Goal: Information Seeking & Learning: Check status

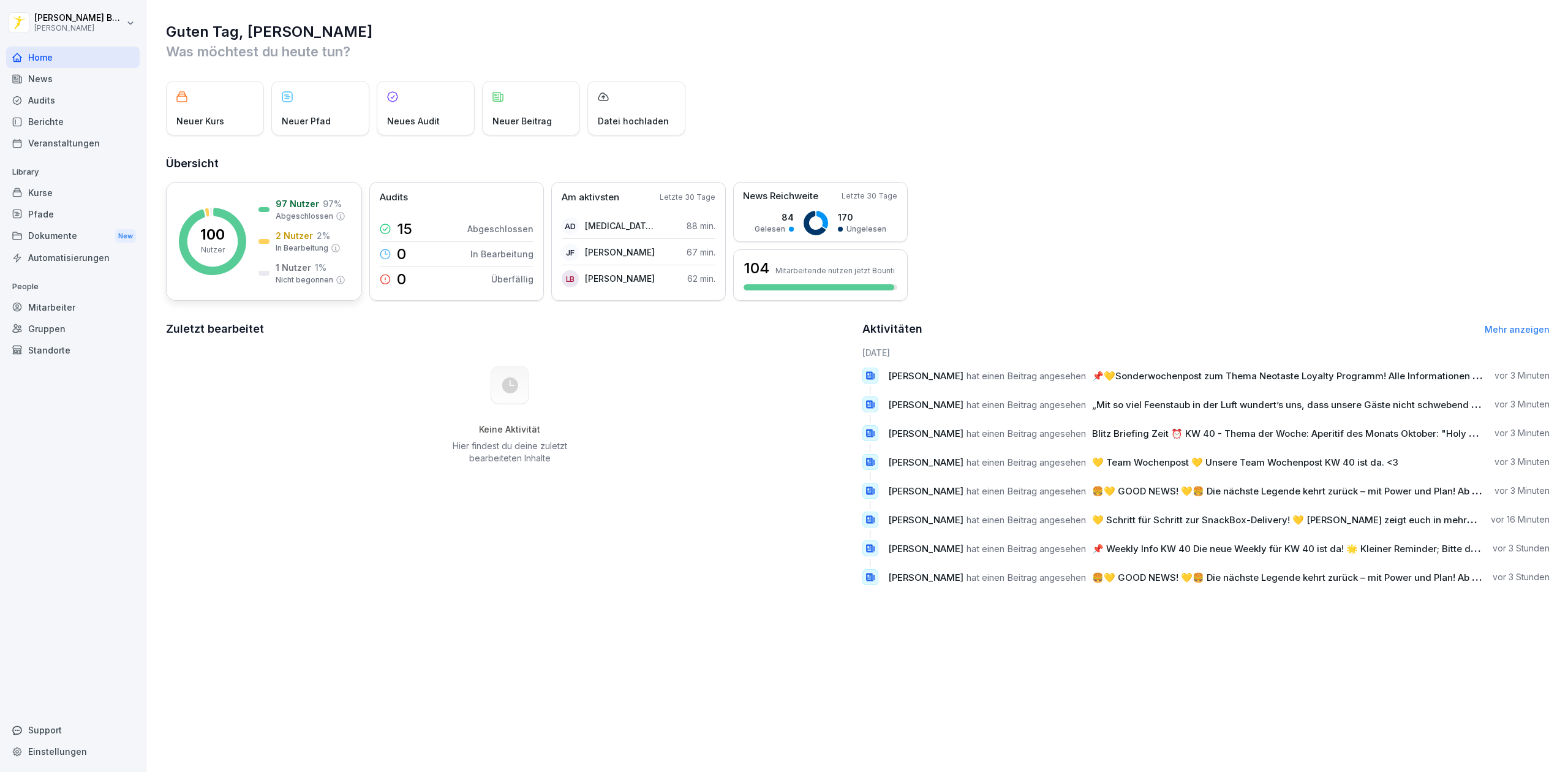
click at [209, 222] on rect at bounding box center [213, 242] width 68 height 68
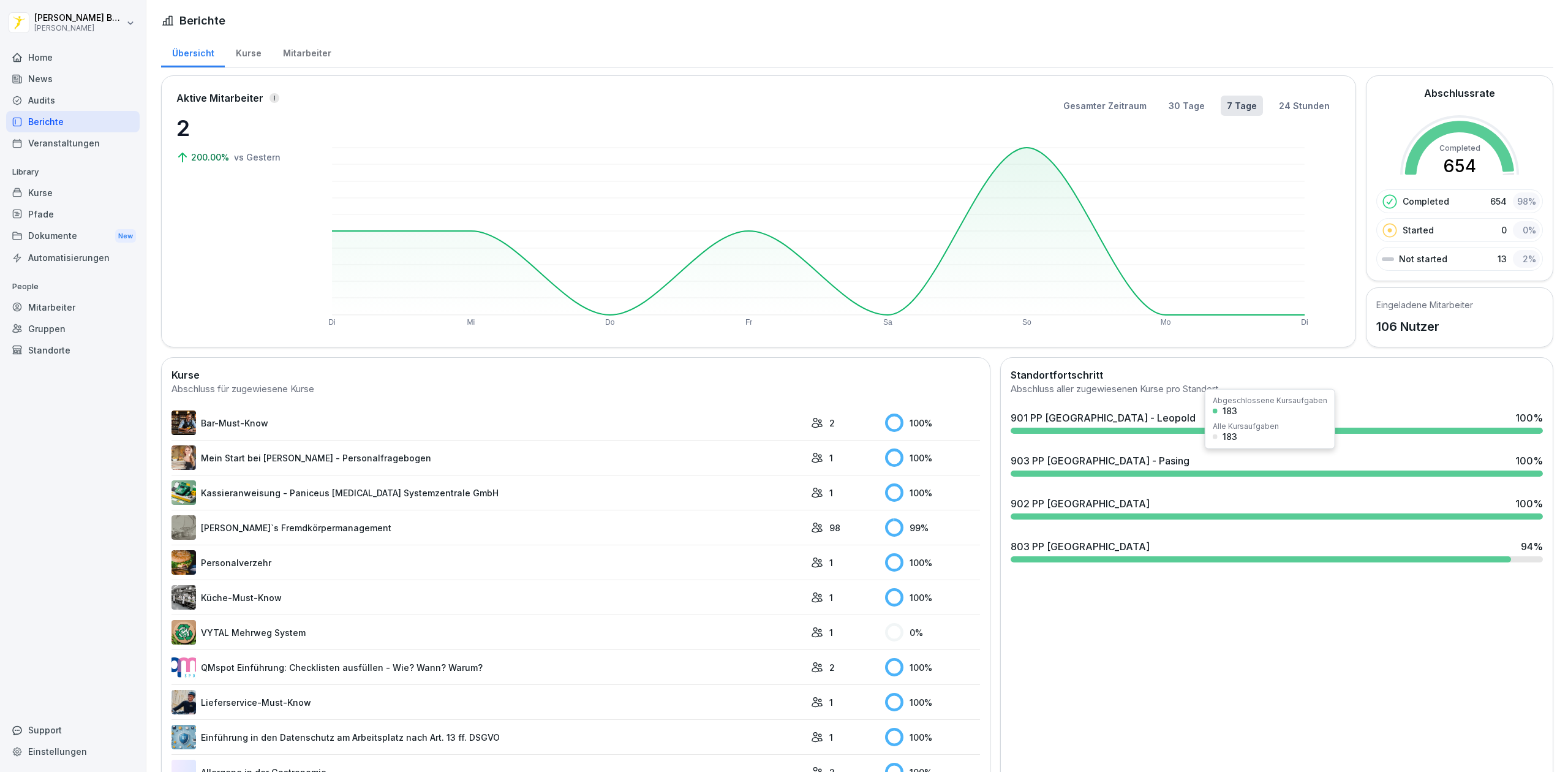
click at [1155, 462] on div "903 PP [GEOGRAPHIC_DATA] - Pasing 100 %" at bounding box center [1277, 461] width 532 height 15
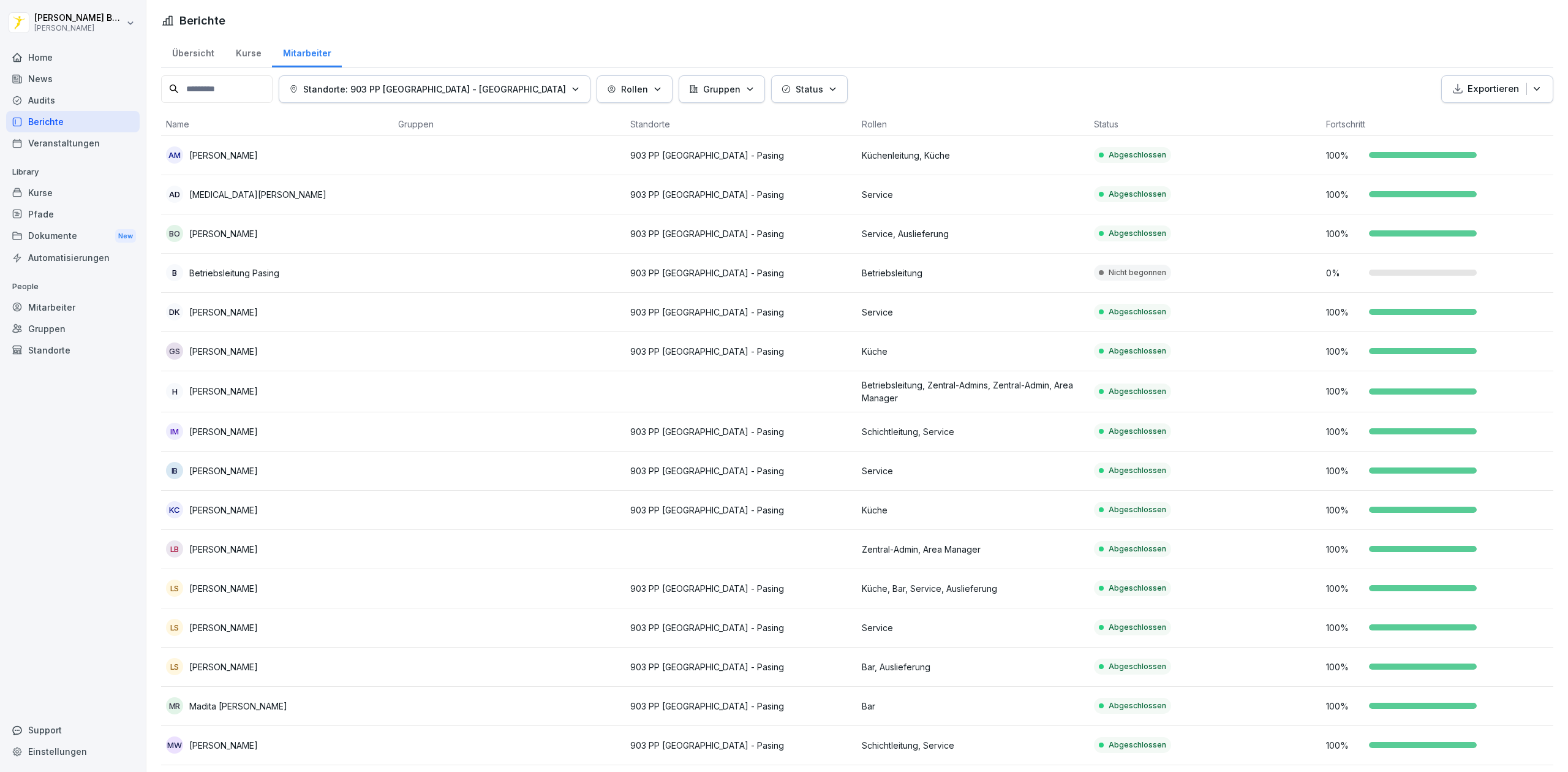
click at [71, 116] on div "Berichte" at bounding box center [72, 121] width 133 height 21
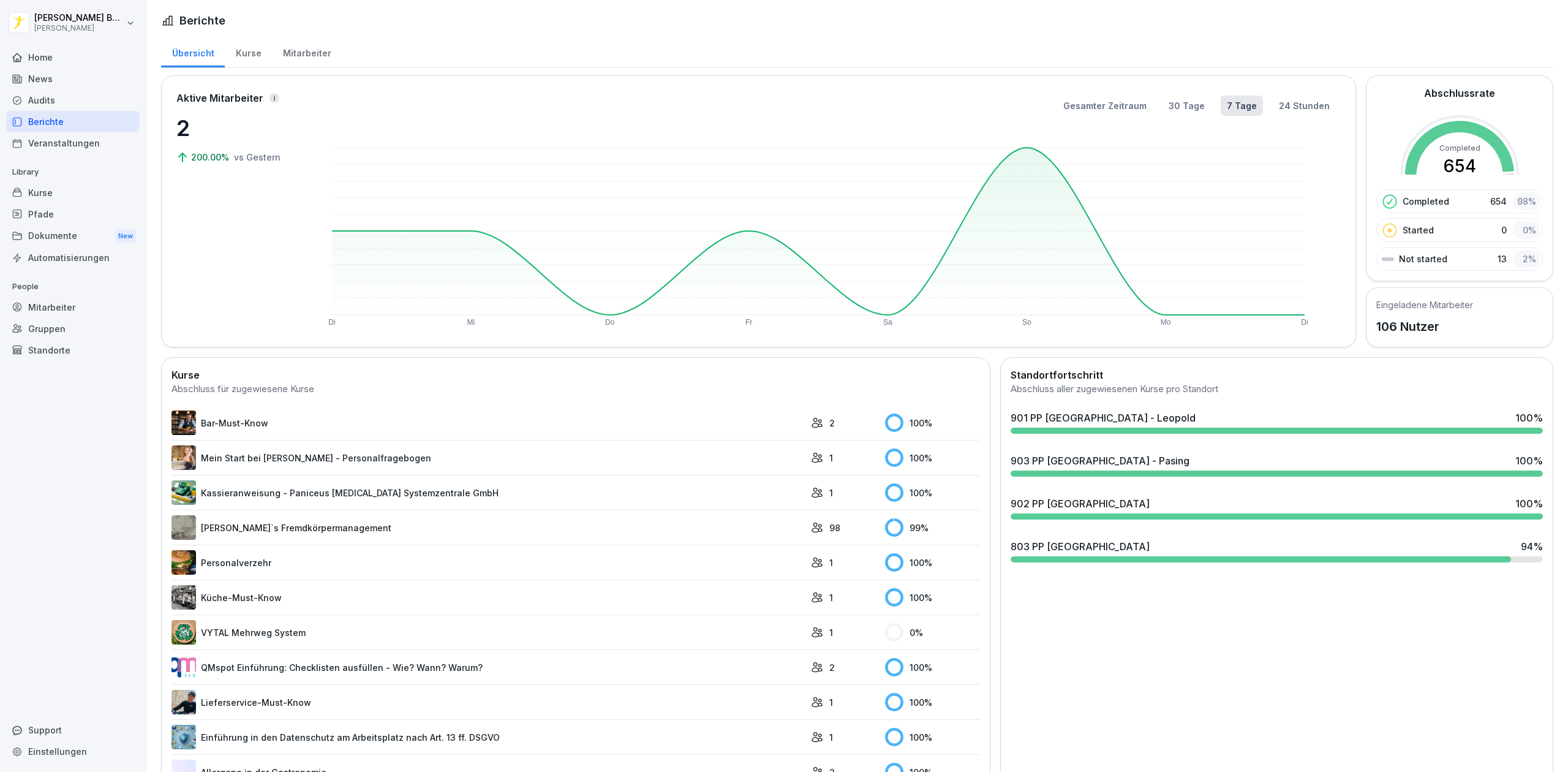
click at [1138, 432] on div at bounding box center [1277, 431] width 532 height 6
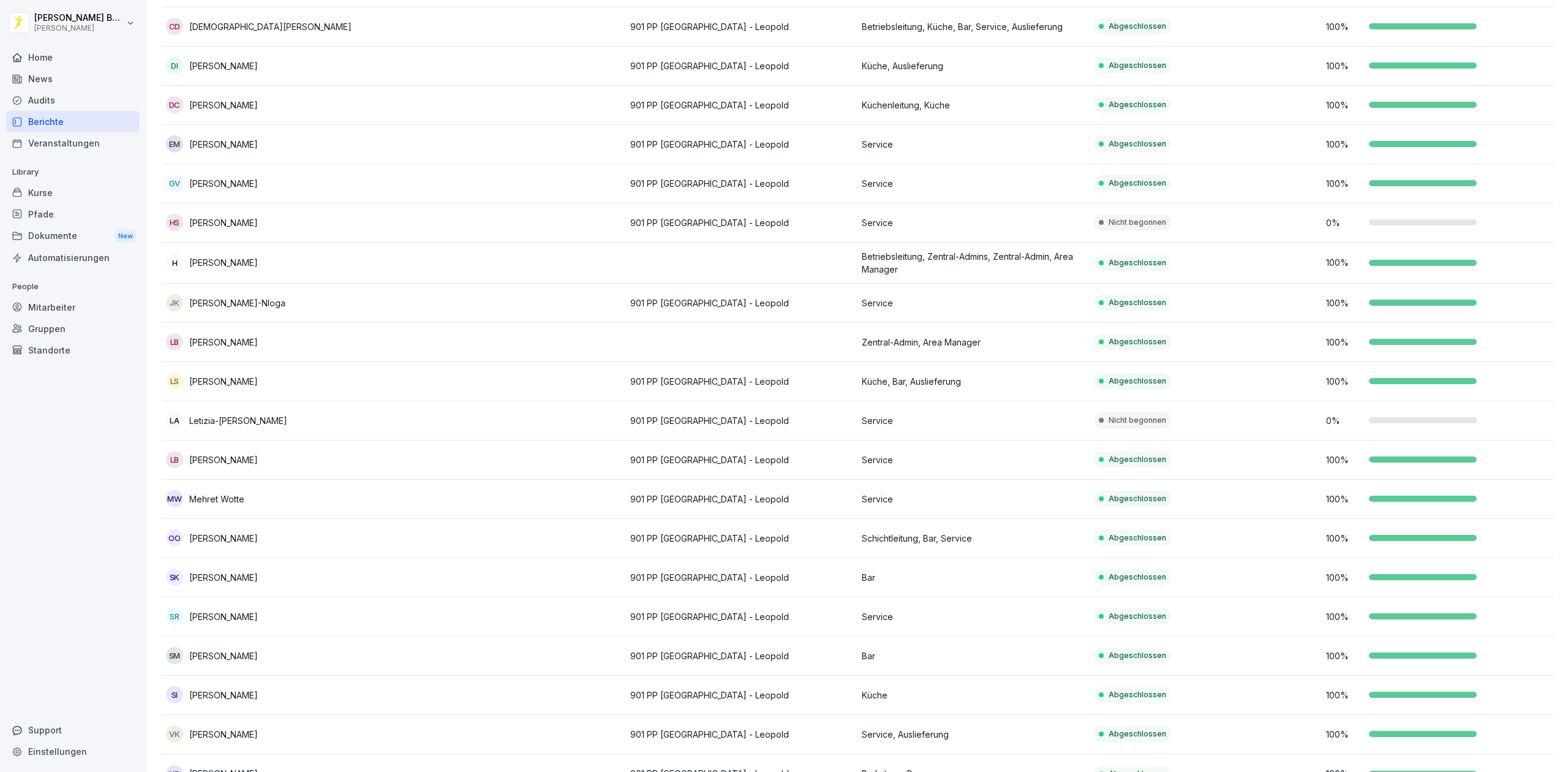
scroll to position [326, 0]
click at [527, 412] on td at bounding box center [509, 420] width 232 height 39
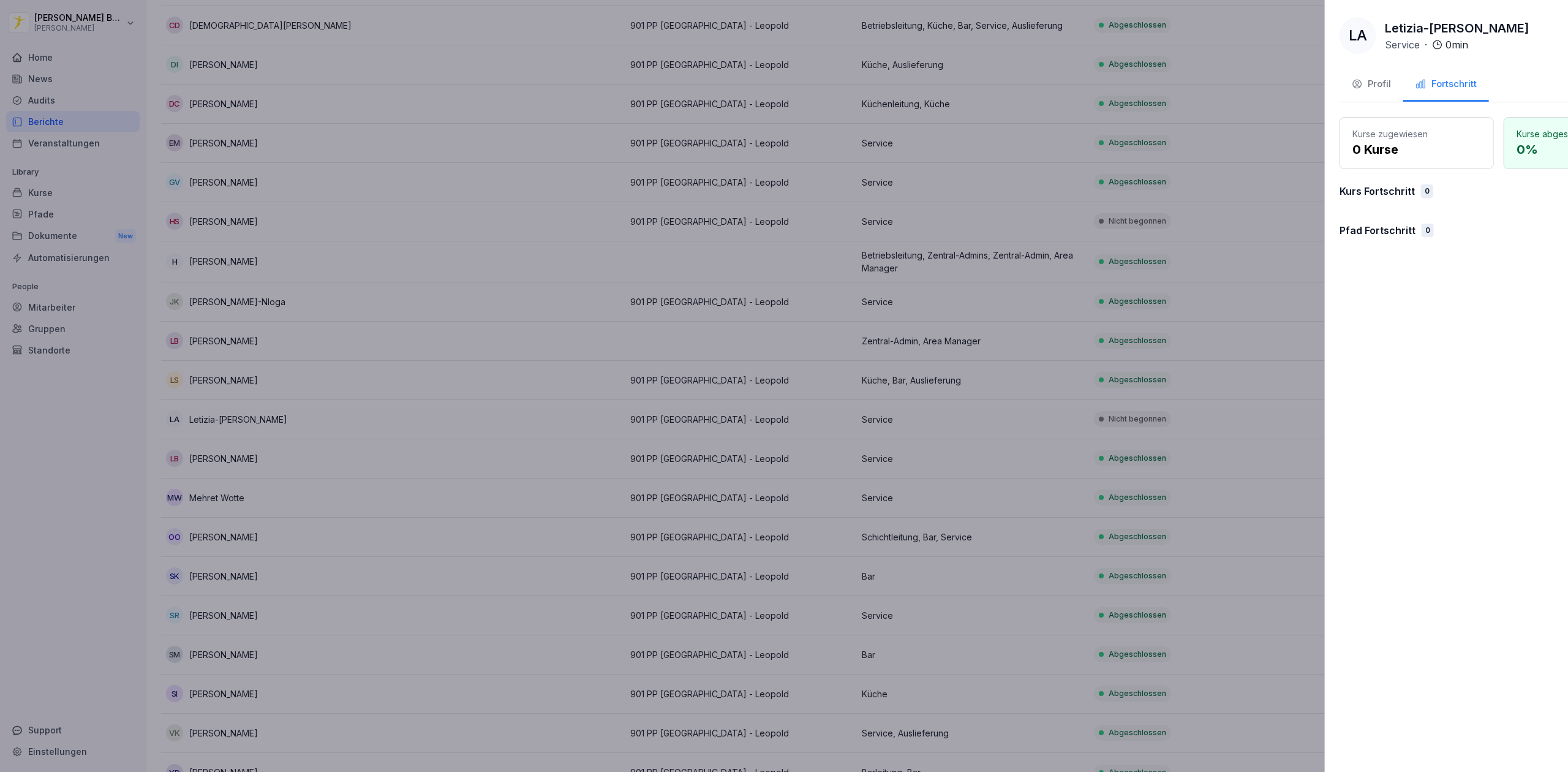
click at [527, 412] on div at bounding box center [784, 386] width 1568 height 772
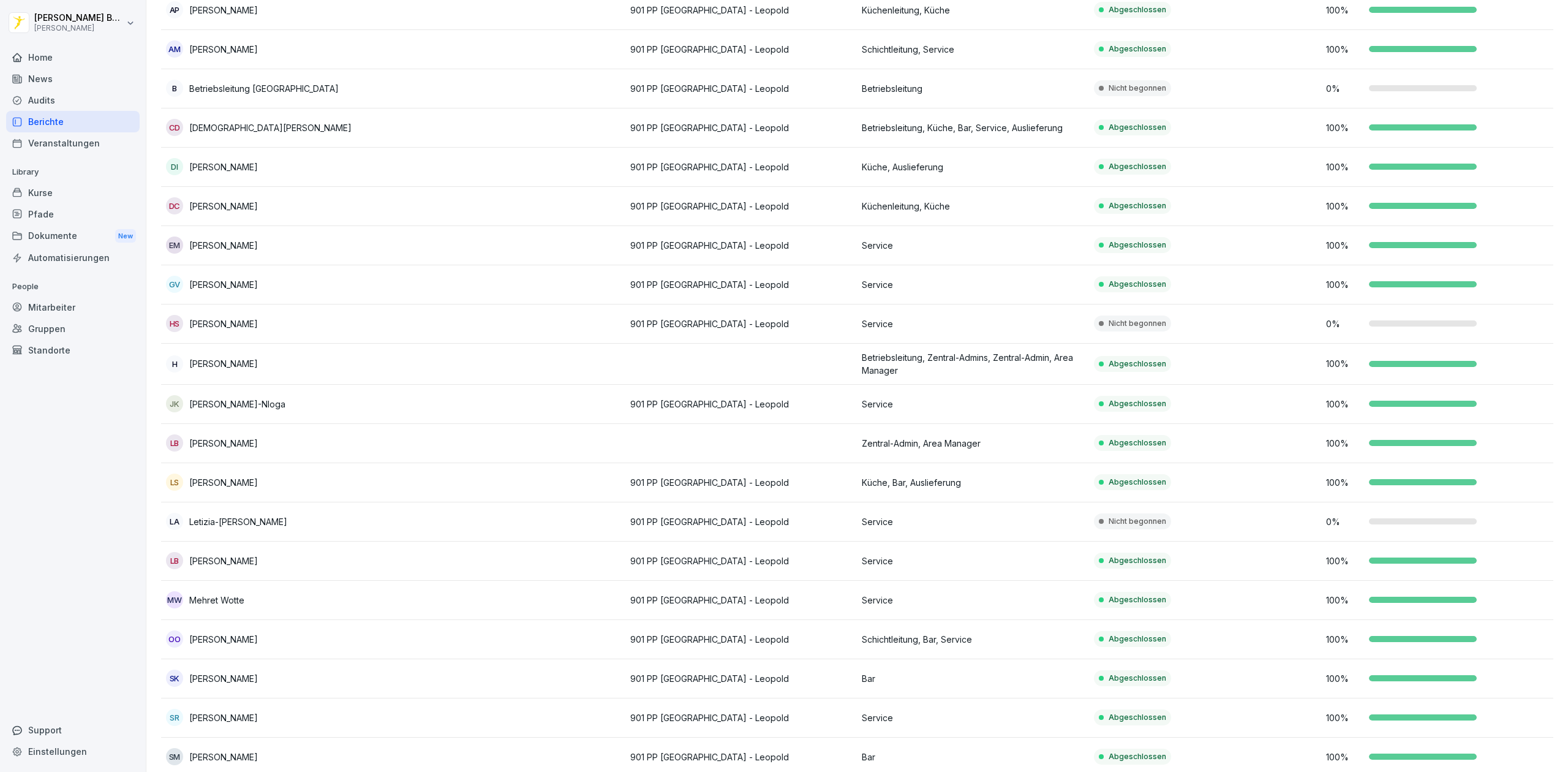
scroll to position [222, 0]
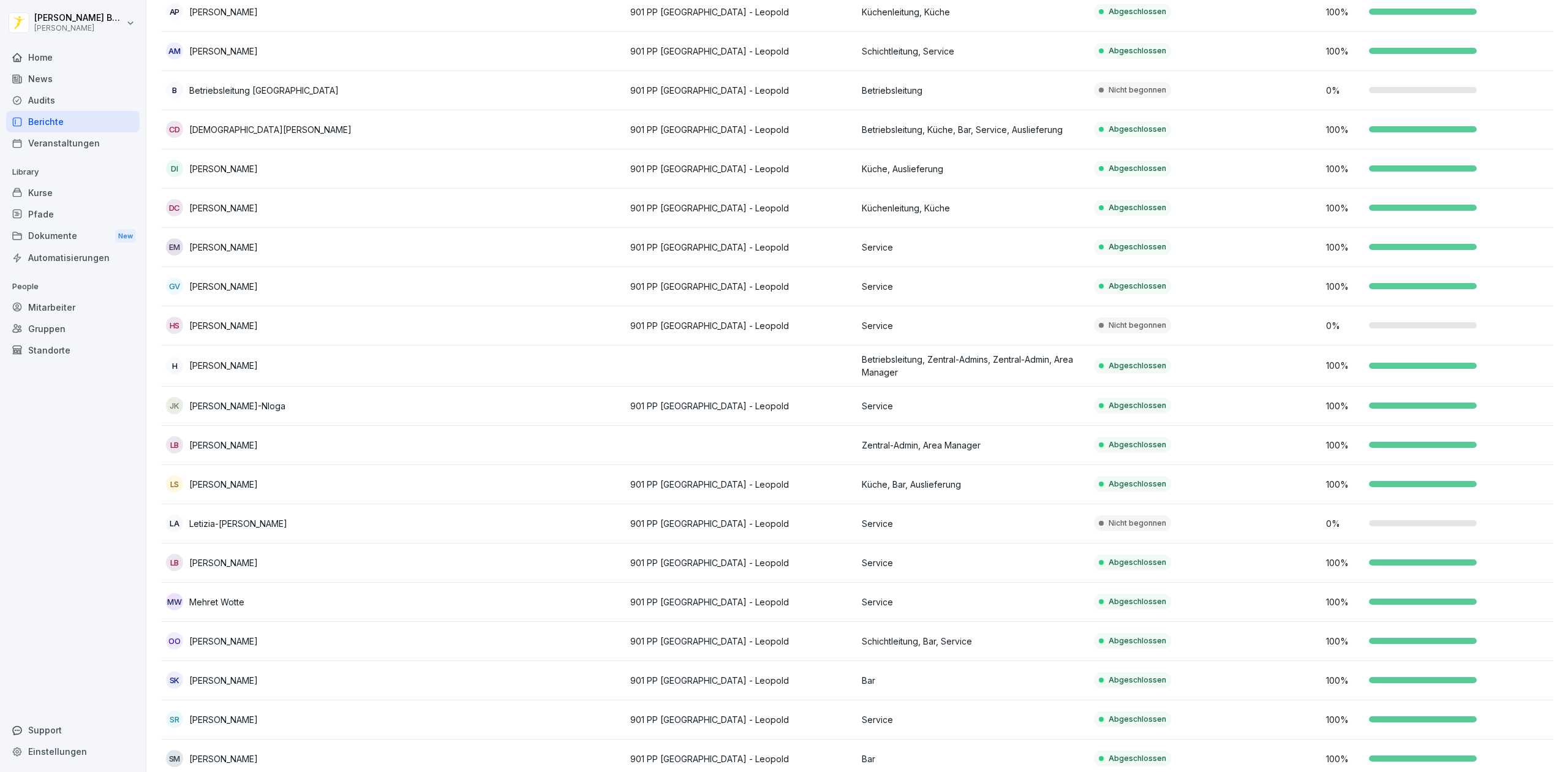
click at [520, 319] on td at bounding box center [509, 326] width 232 height 39
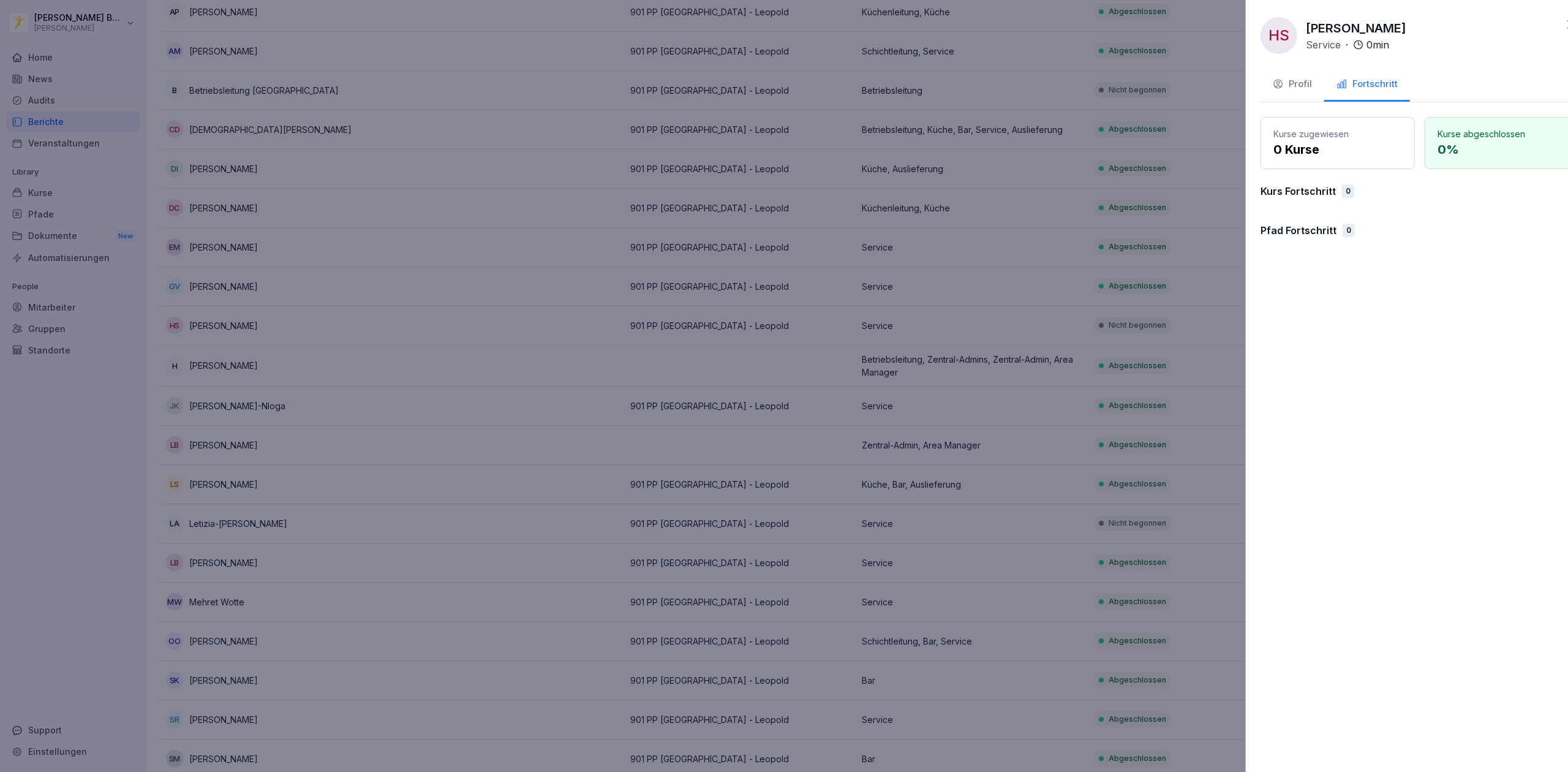
click at [589, 354] on div at bounding box center [784, 386] width 1568 height 772
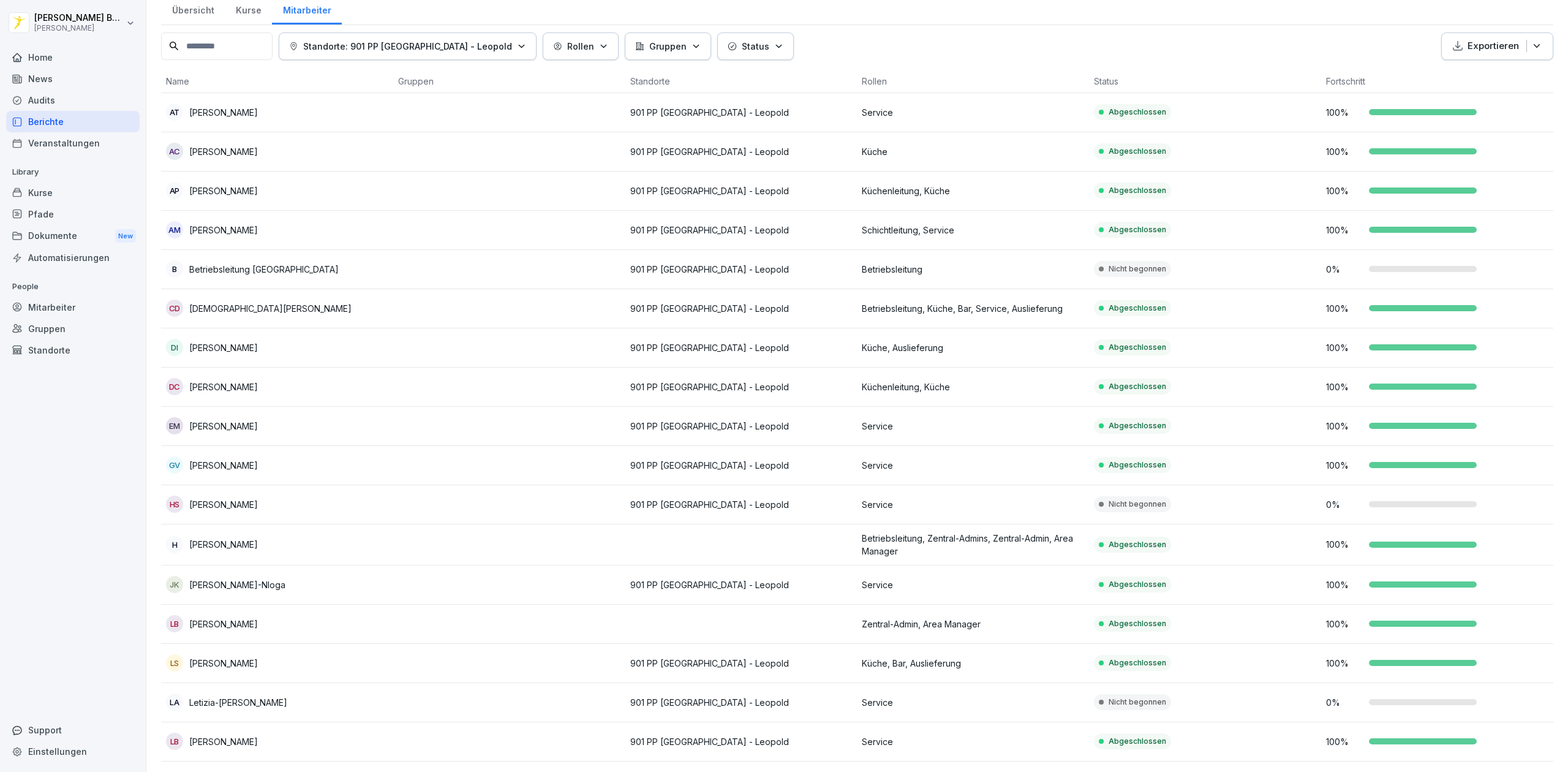
scroll to position [41, 0]
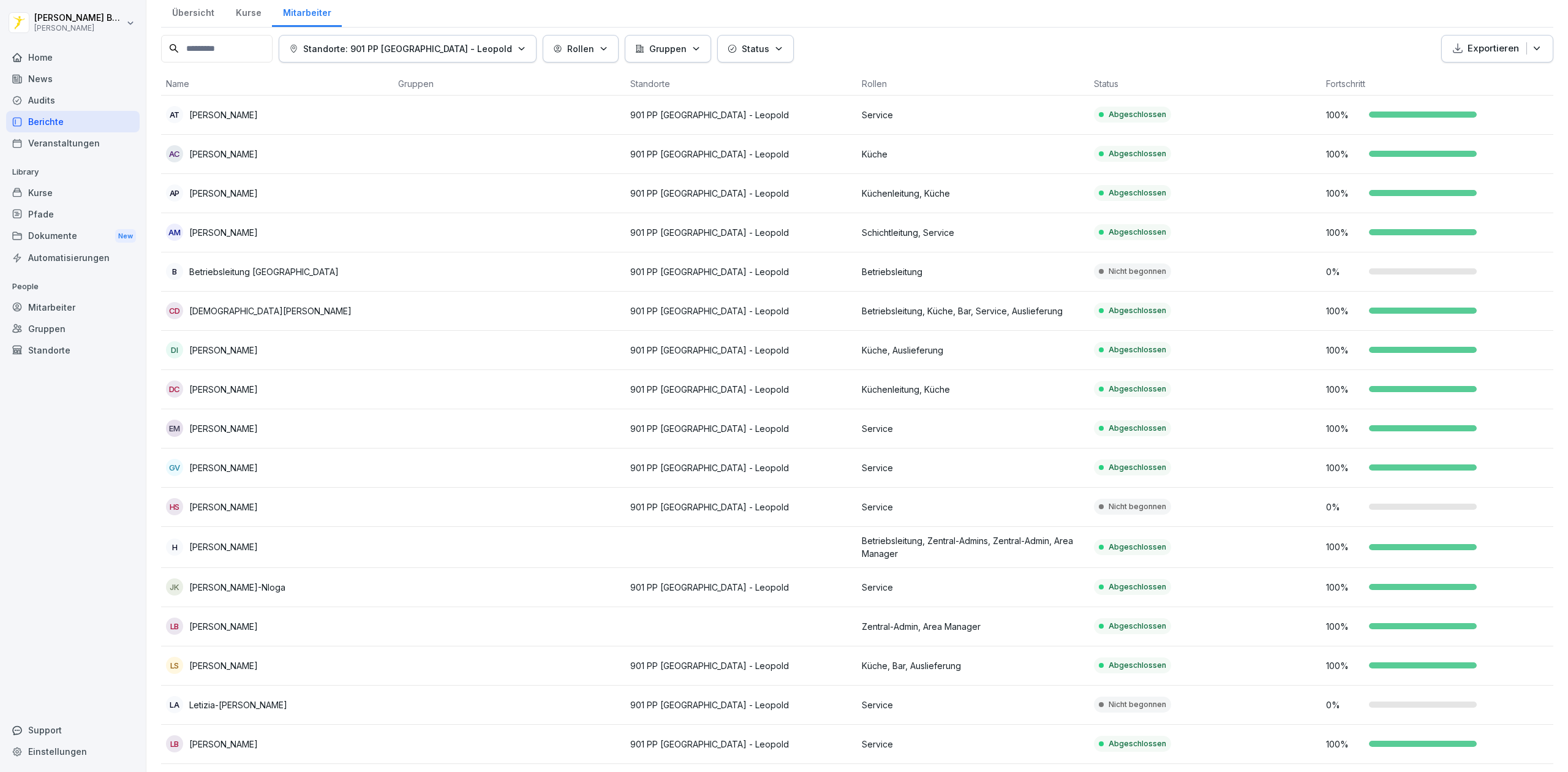
click at [59, 52] on div "Home" at bounding box center [72, 57] width 133 height 21
